Goal: Task Accomplishment & Management: Use online tool/utility

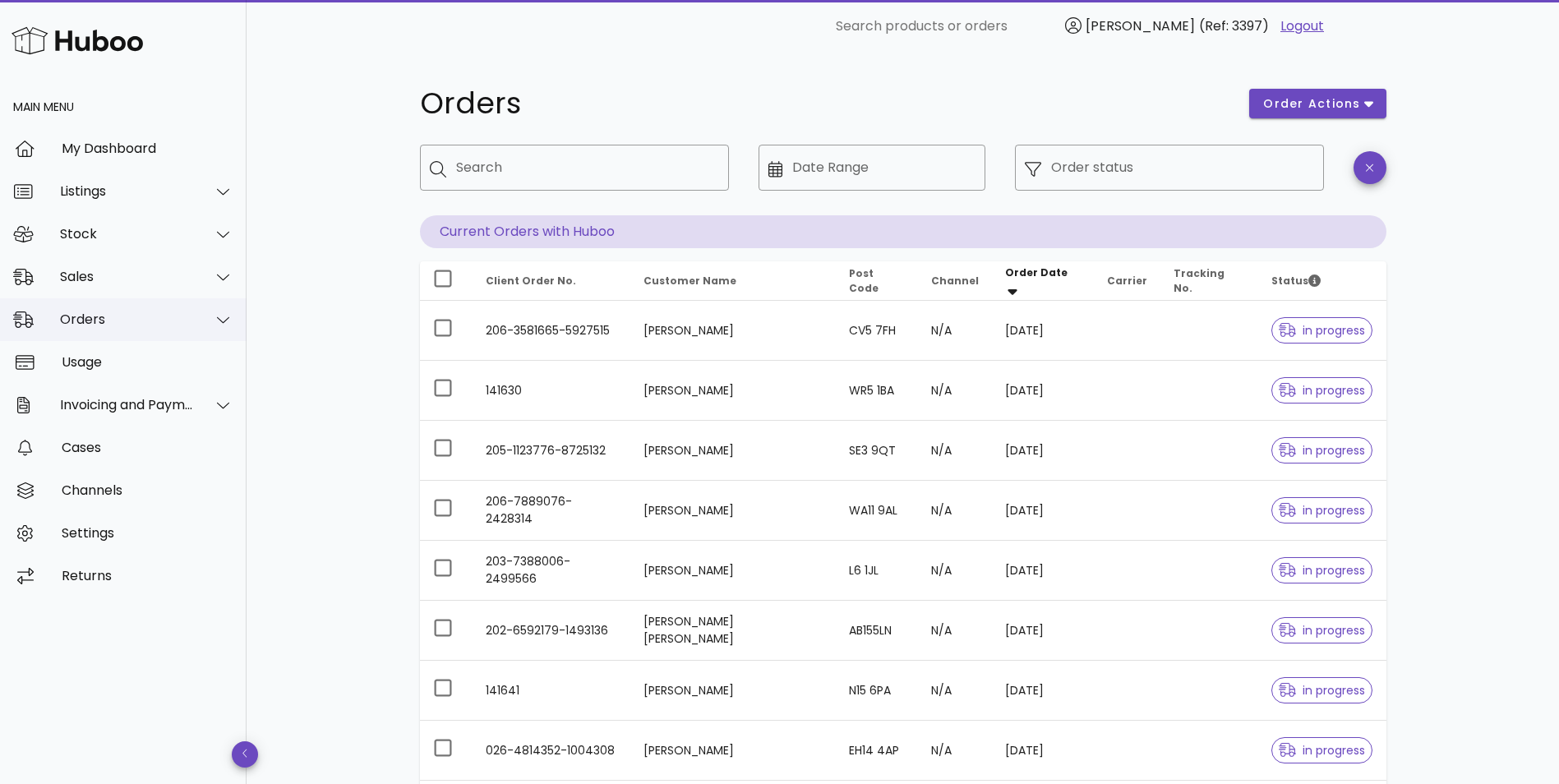
drag, startPoint x: 127, startPoint y: 320, endPoint x: 131, endPoint y: 335, distance: 15.5
click at [127, 320] on div "Orders" at bounding box center [127, 319] width 134 height 16
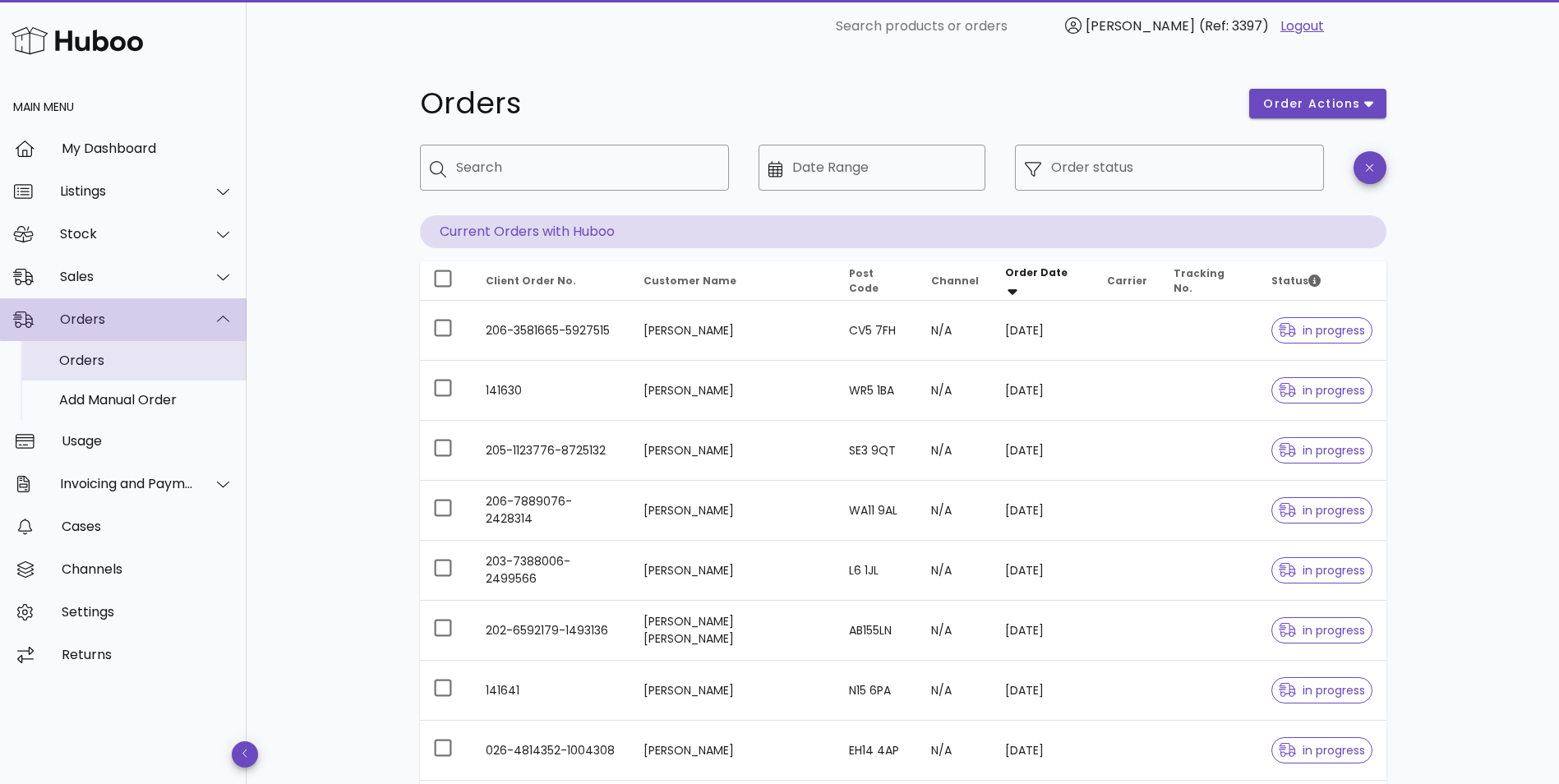
click at [115, 358] on div "Orders" at bounding box center [147, 359] width 174 height 16
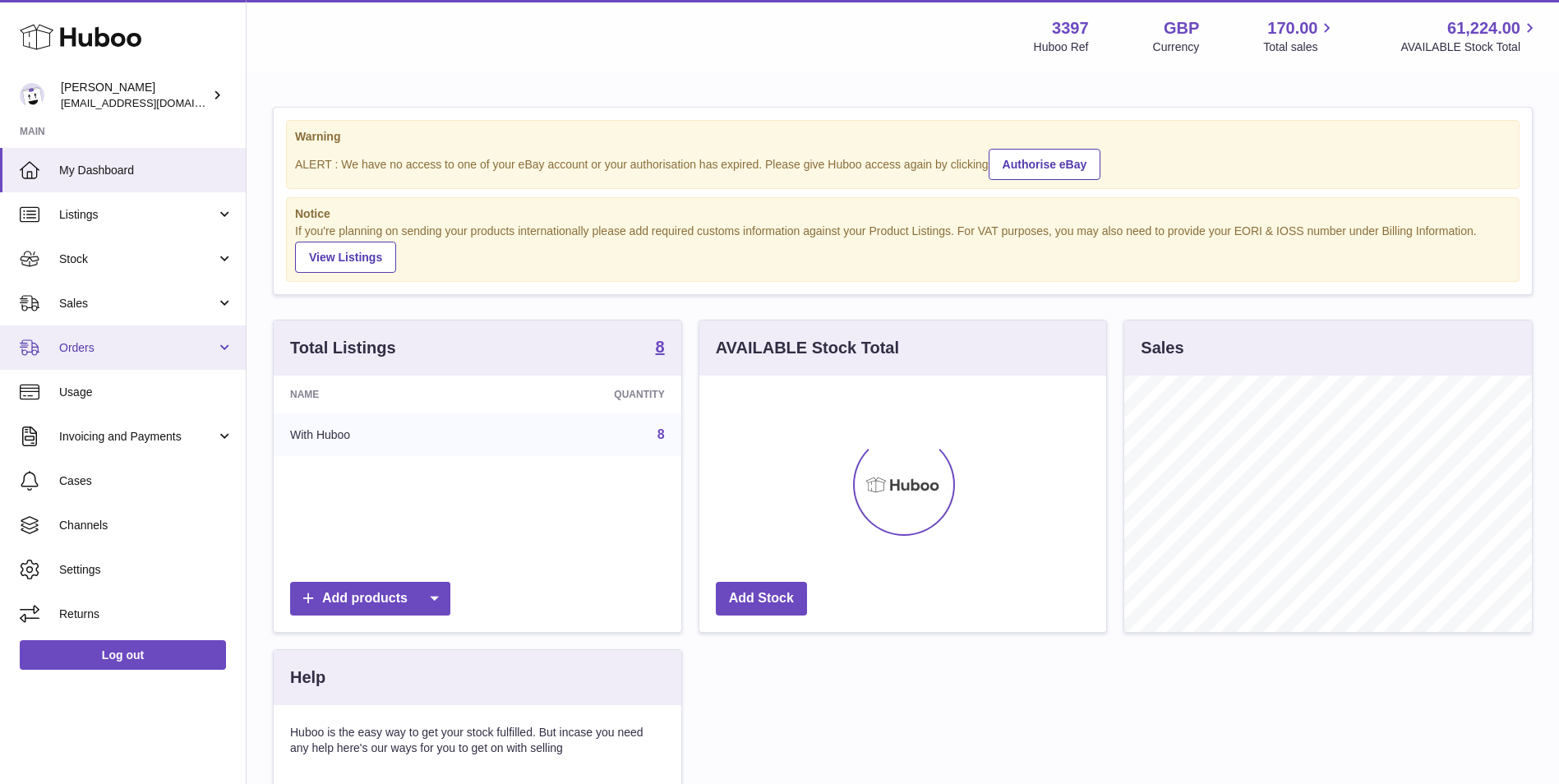
scroll to position [257, 407]
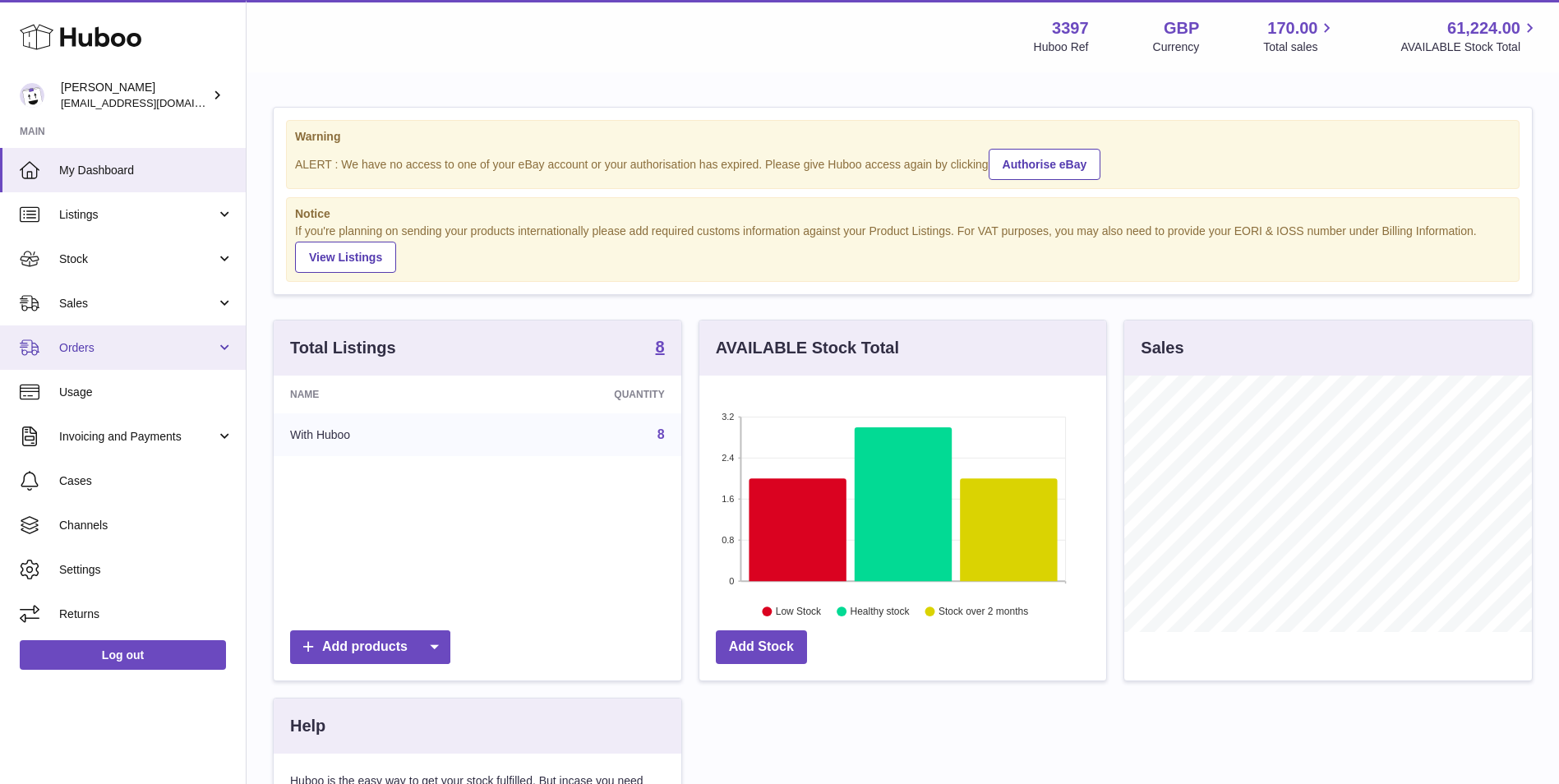
click at [72, 352] on span "Orders" at bounding box center [138, 348] width 157 height 16
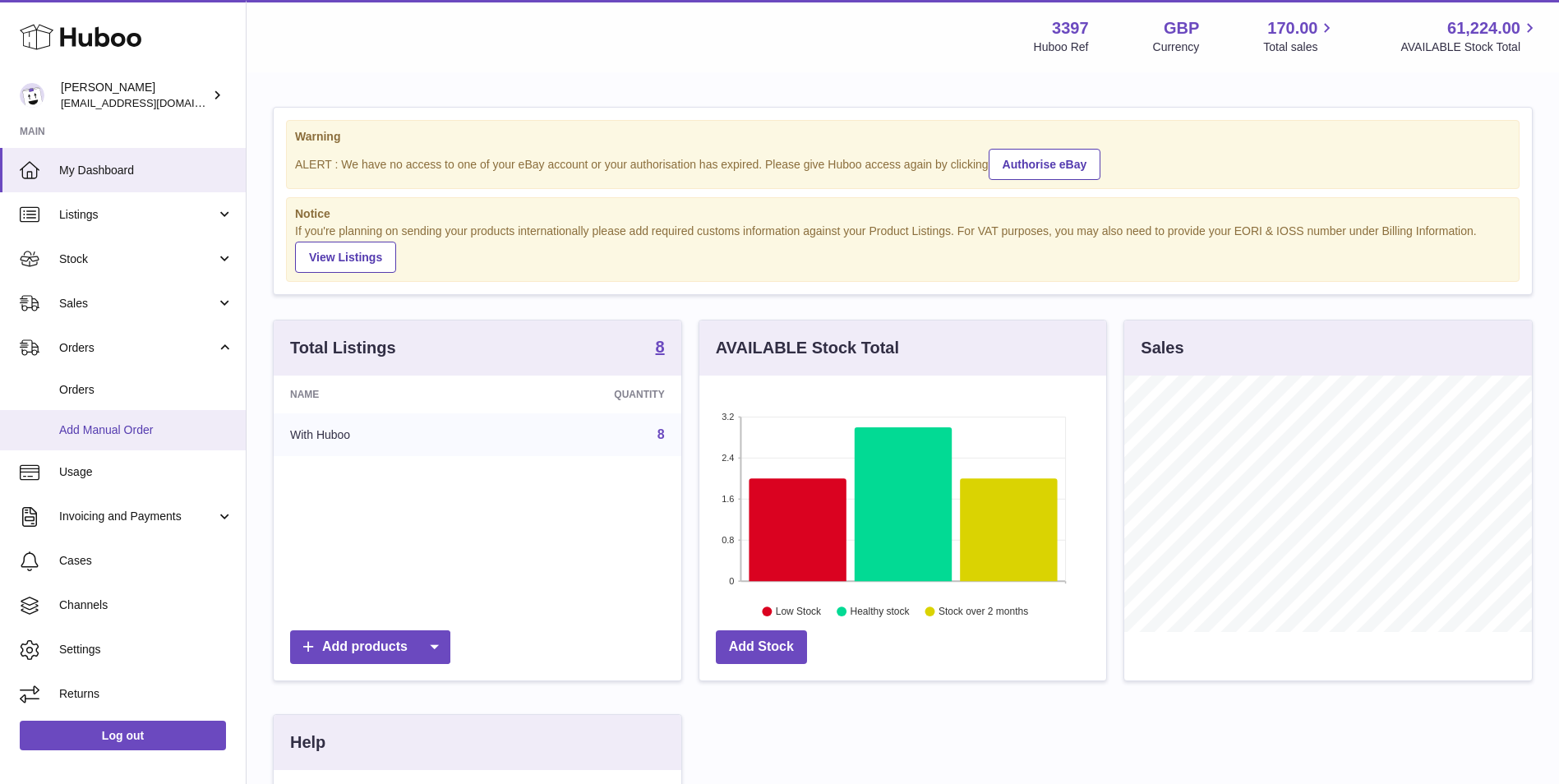
click at [74, 436] on span "Add Manual Order" at bounding box center [147, 430] width 174 height 16
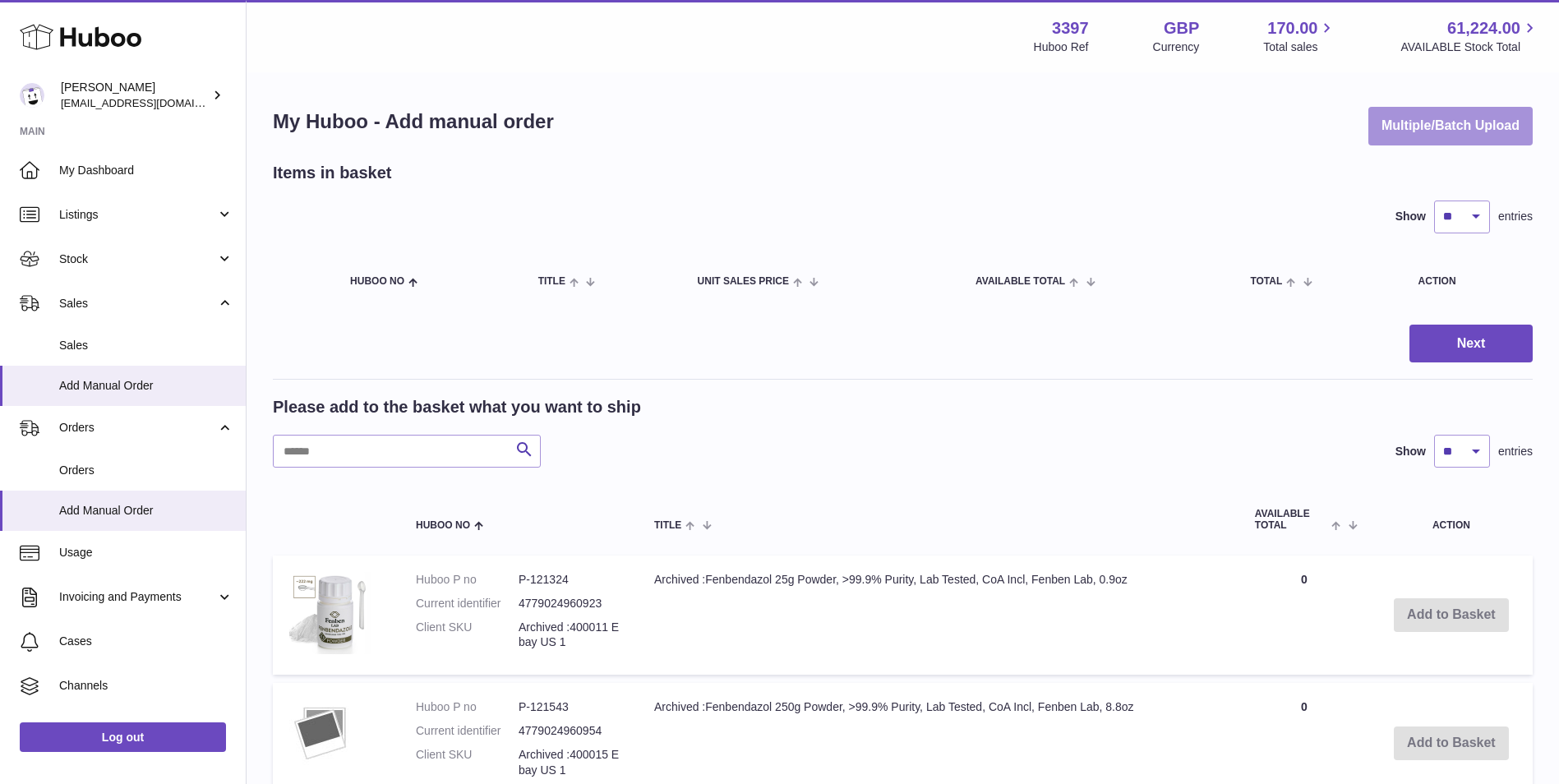
click at [1432, 116] on button "Multiple/Batch Upload" at bounding box center [1450, 126] width 164 height 39
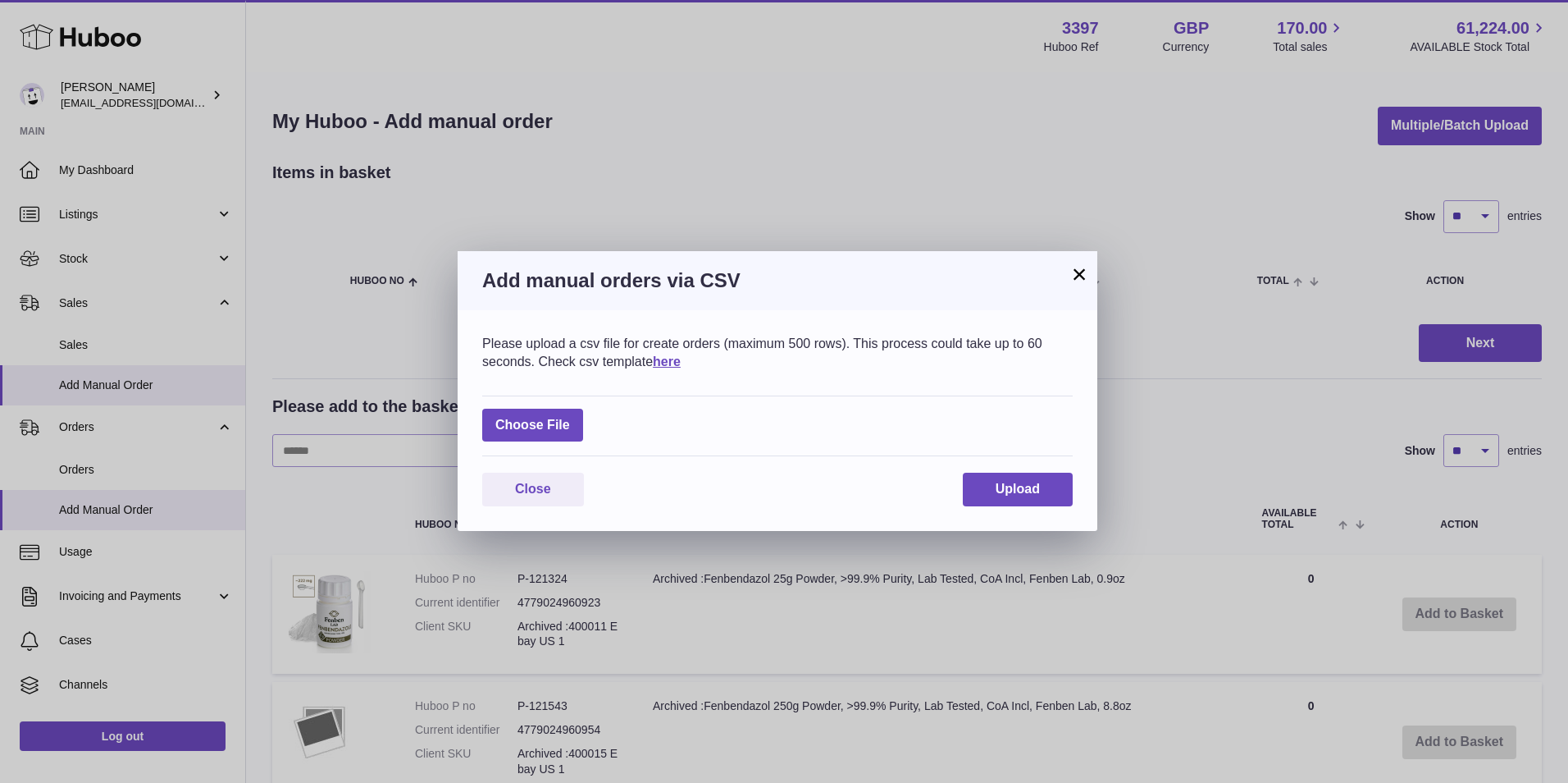
click at [499, 446] on div "Choose File" at bounding box center [777, 426] width 590 height 61
click at [552, 422] on label at bounding box center [533, 425] width 101 height 34
click at [570, 418] on input "file" at bounding box center [570, 417] width 1 height 1
type input "**********"
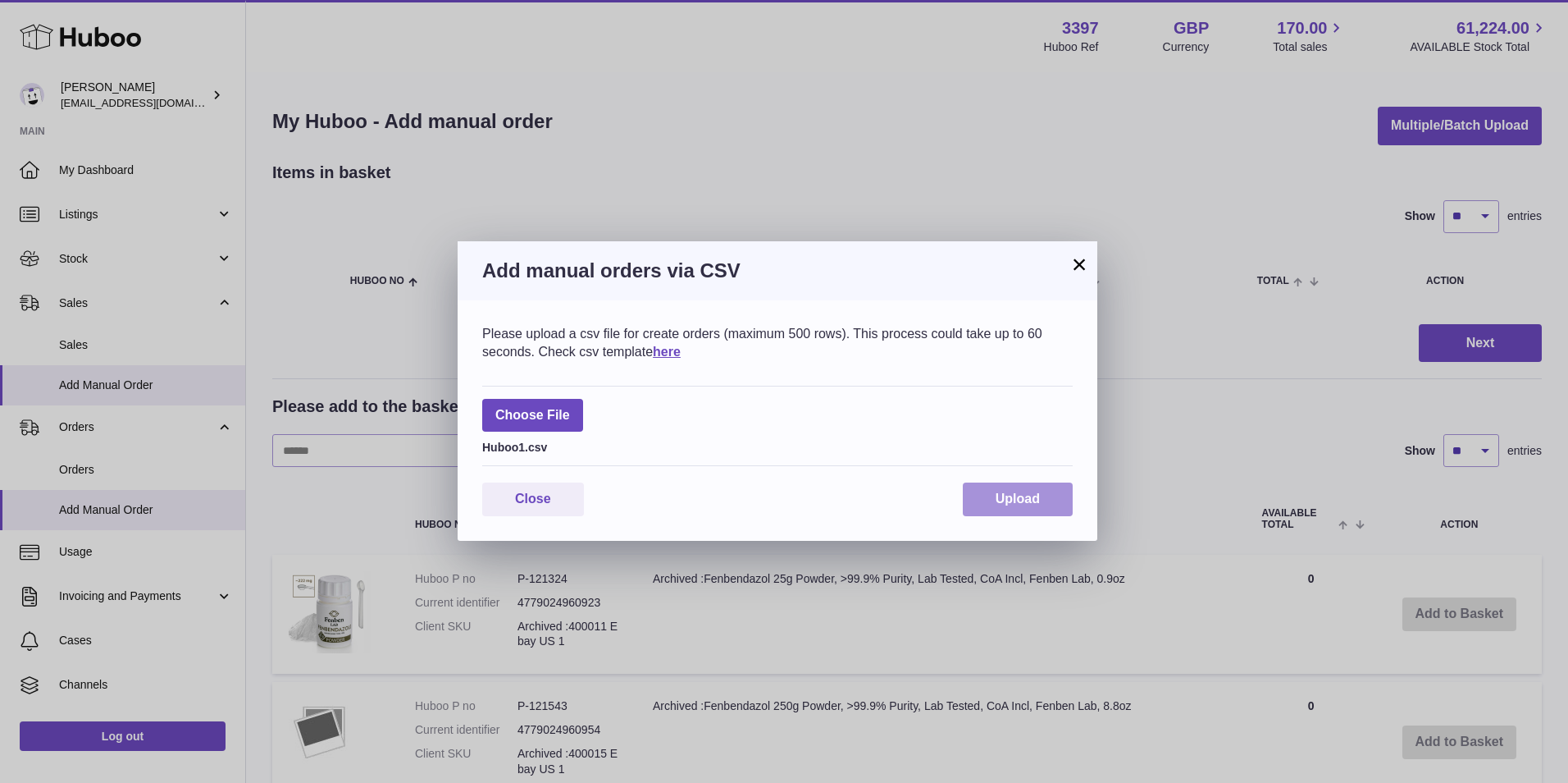
click at [996, 494] on span "Upload" at bounding box center [1018, 498] width 44 height 14
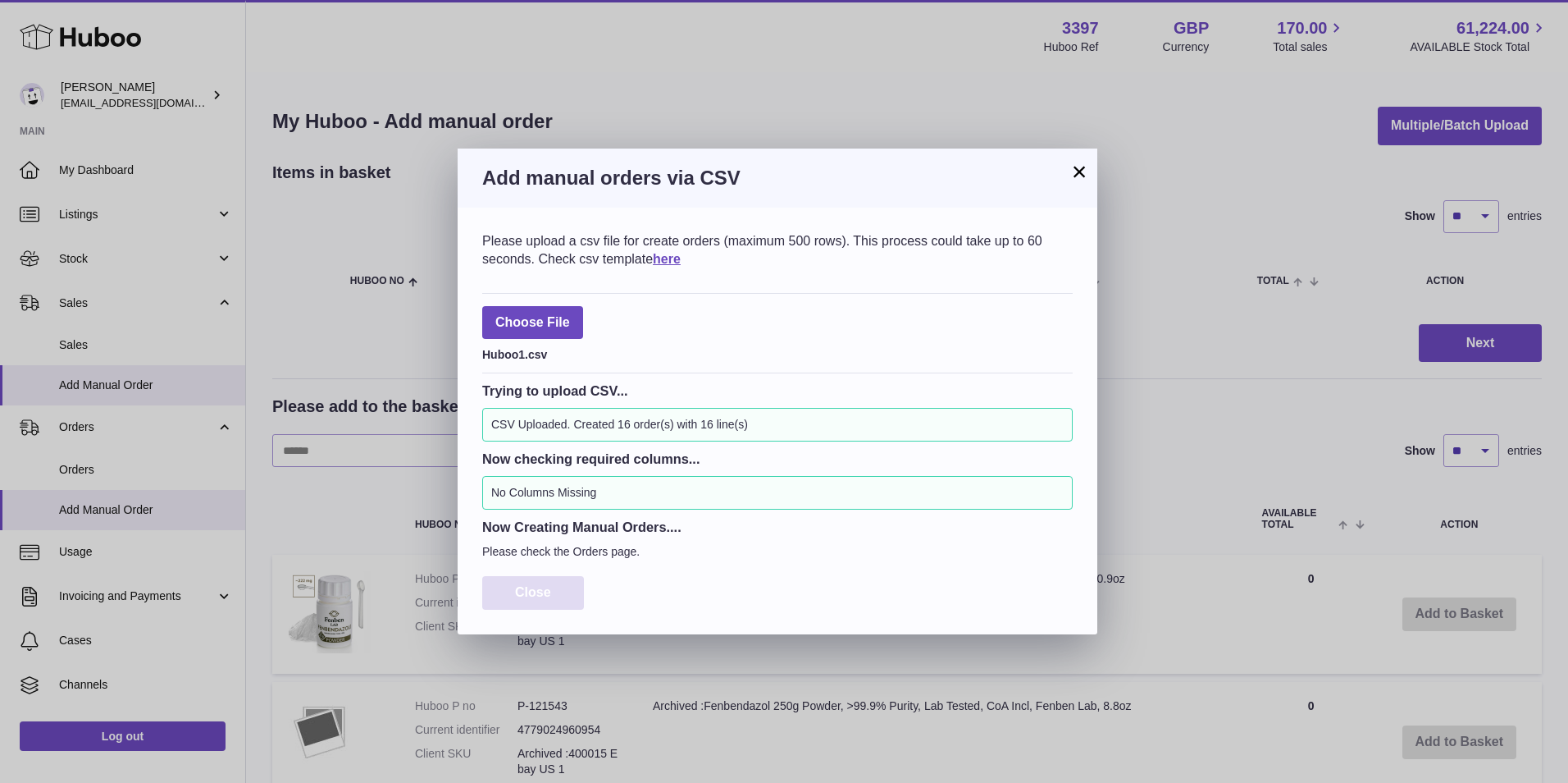
click at [530, 592] on span "Close" at bounding box center [533, 592] width 36 height 14
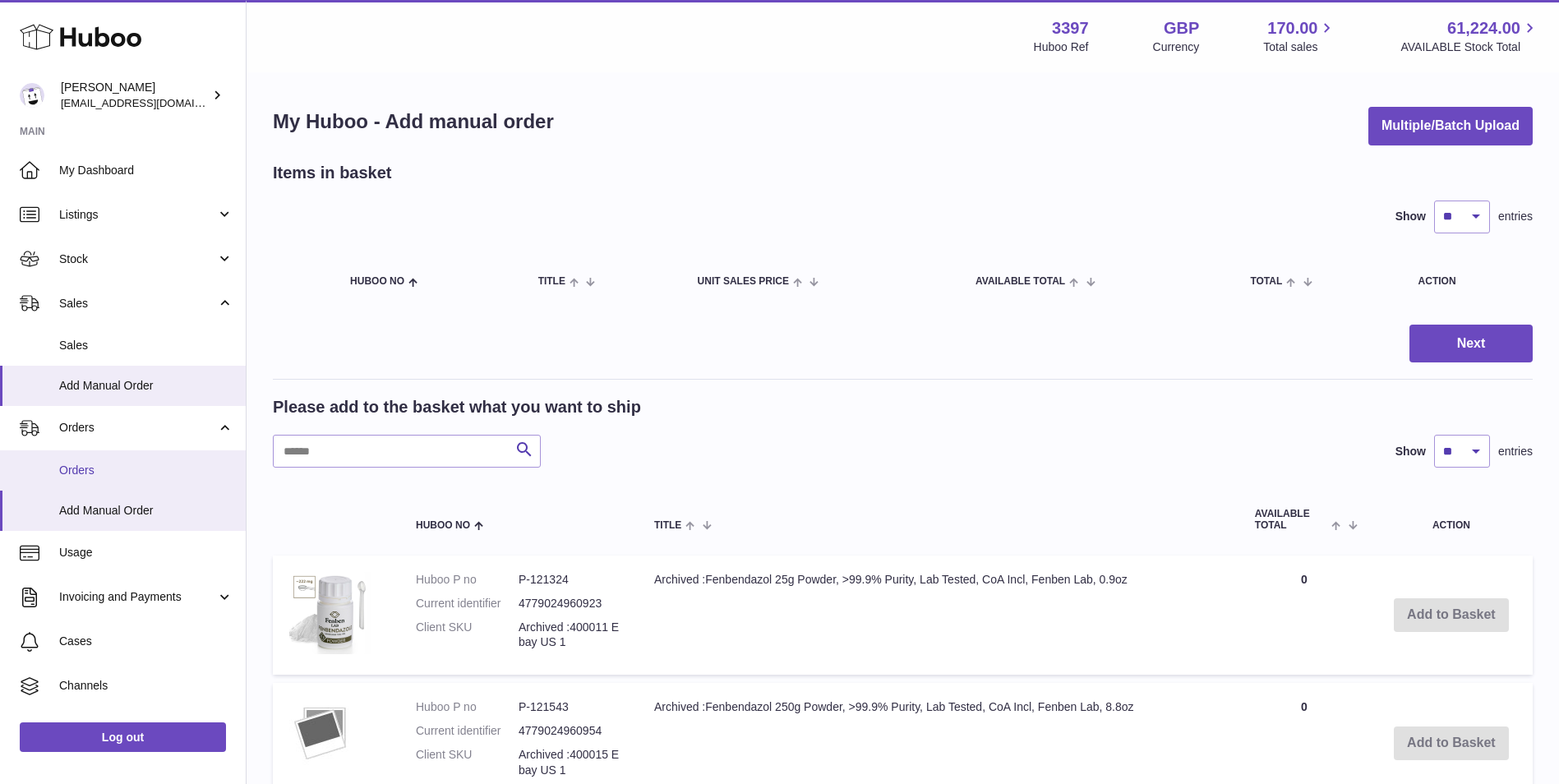
click at [73, 466] on span "Orders" at bounding box center [147, 469] width 174 height 16
